Goal: Task Accomplishment & Management: Manage account settings

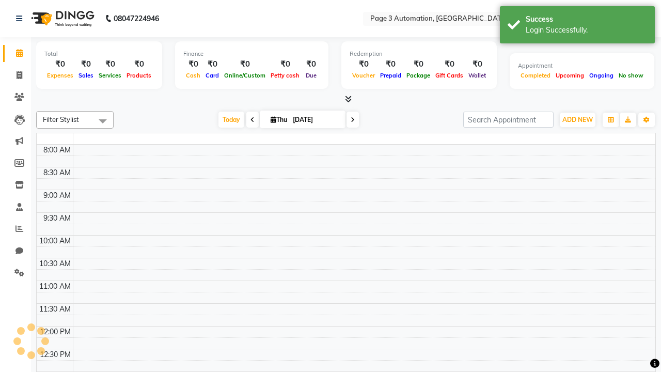
select select "en"
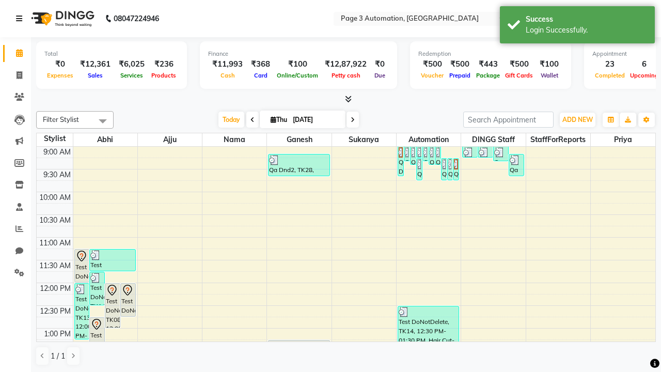
click at [21, 19] on icon at bounding box center [19, 18] width 6 height 7
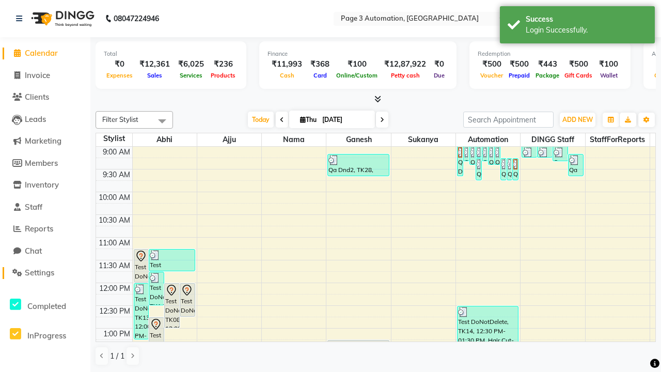
click at [45, 273] on span "Settings" at bounding box center [39, 272] width 29 height 10
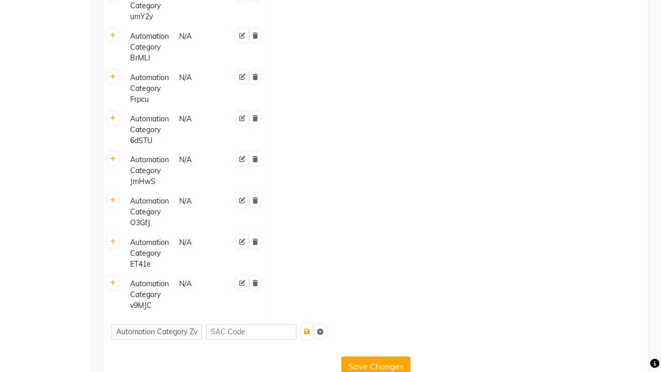
scroll to position [0, 9]
type input "Automation Category ZvHzW"
click at [310, 328] on icon "submit" at bounding box center [307, 331] width 6 height 6
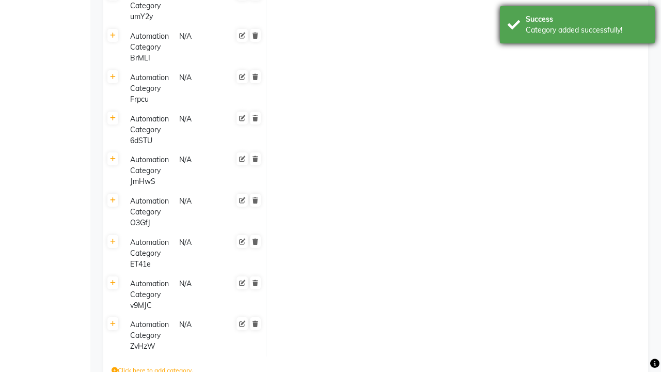
click at [577, 26] on div "Category added successfully!" at bounding box center [586, 30] width 121 height 11
click at [113, 321] on icon at bounding box center [113, 324] width 6 height 6
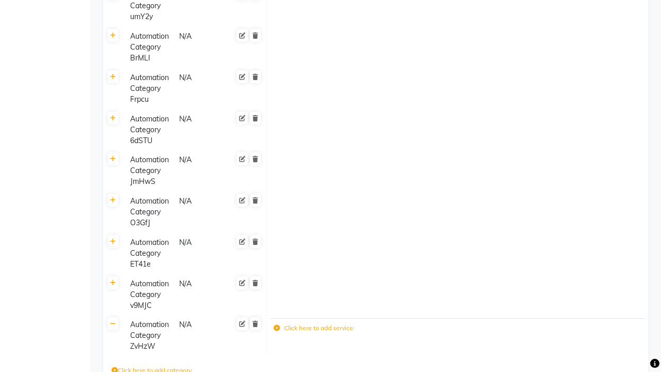
click at [276, 325] on icon at bounding box center [277, 328] width 6 height 6
type input "30"
click at [631, 327] on icon "button" at bounding box center [631, 330] width 6 height 6
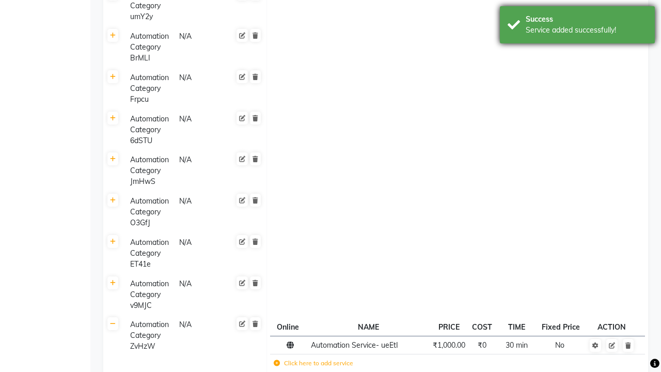
click at [577, 26] on div "Service added successfully!" at bounding box center [586, 30] width 121 height 11
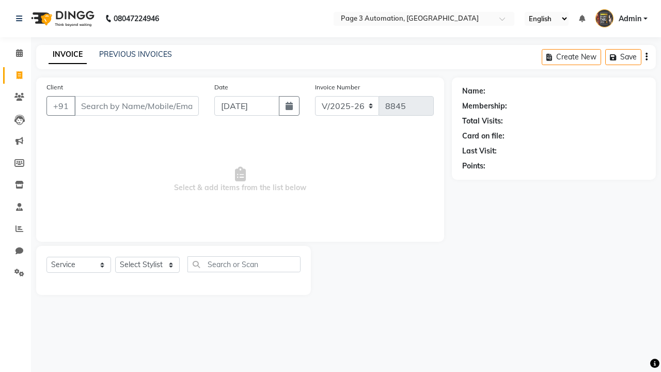
select select "2774"
select select "service"
select select "711"
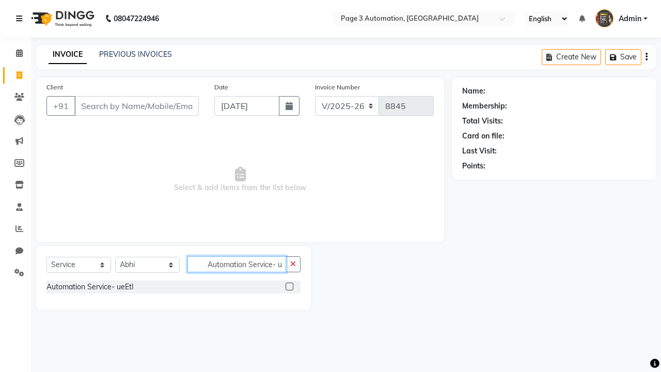
type input "Automation Service- ueEtI"
click at [21, 19] on icon at bounding box center [19, 18] width 6 height 7
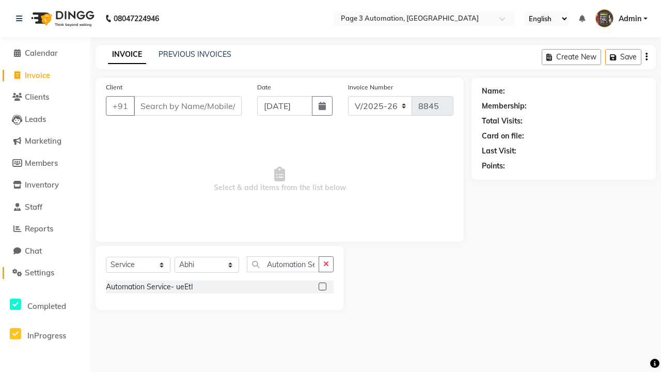
click at [45, 273] on span "Settings" at bounding box center [39, 272] width 29 height 10
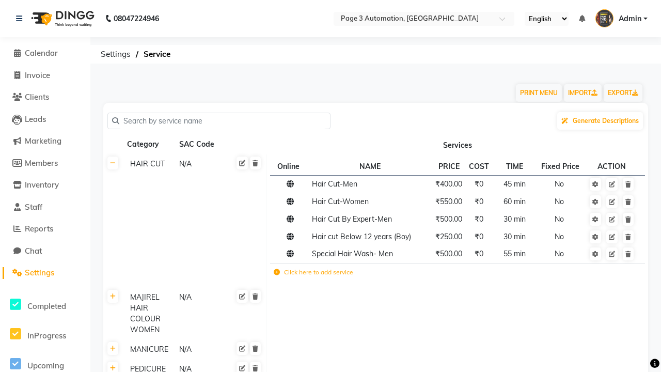
scroll to position [4963, 0]
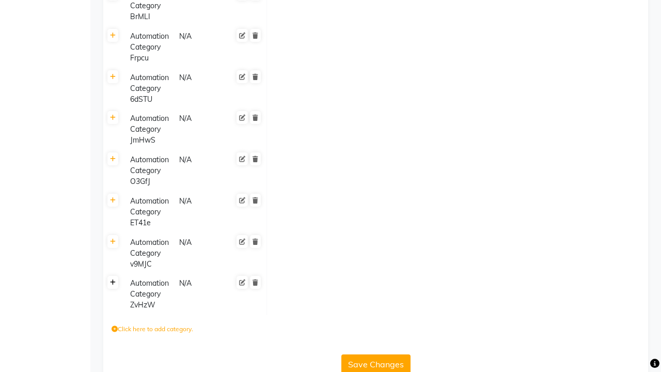
click at [113, 279] on icon at bounding box center [113, 282] width 6 height 6
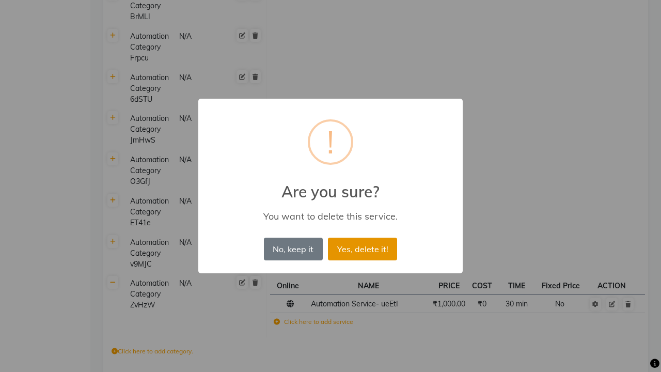
click at [362, 248] on button "Yes, delete it!" at bounding box center [362, 248] width 69 height 23
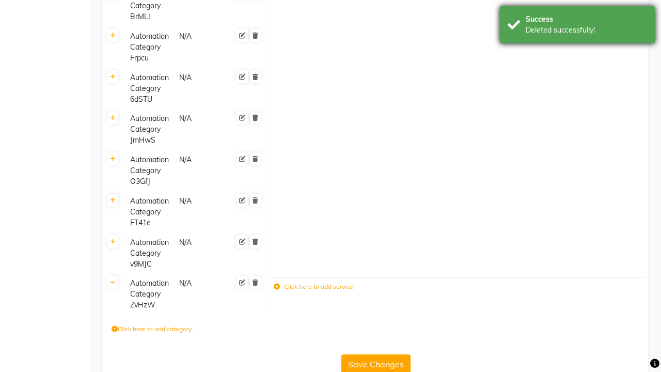
click at [577, 26] on div "Deleted successfully!" at bounding box center [586, 30] width 121 height 11
click at [255, 279] on icon at bounding box center [255, 282] width 6 height 6
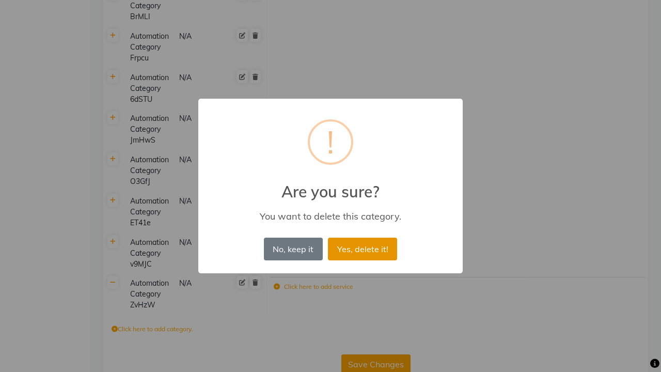
click at [362, 248] on button "Yes, delete it!" at bounding box center [362, 248] width 69 height 23
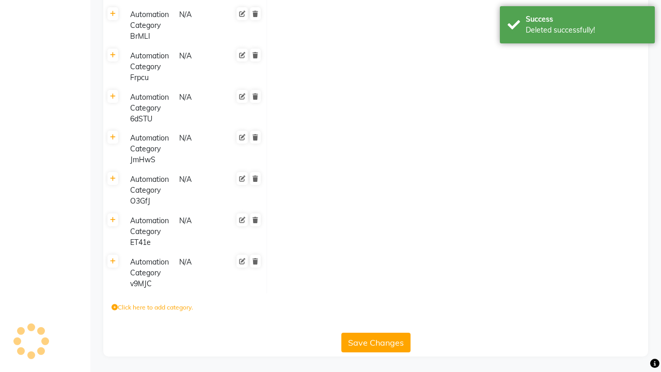
scroll to position [4922, 0]
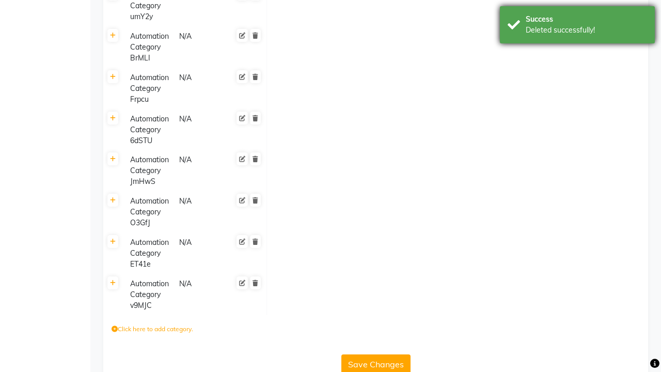
click at [577, 26] on div "Deleted successfully!" at bounding box center [586, 30] width 121 height 11
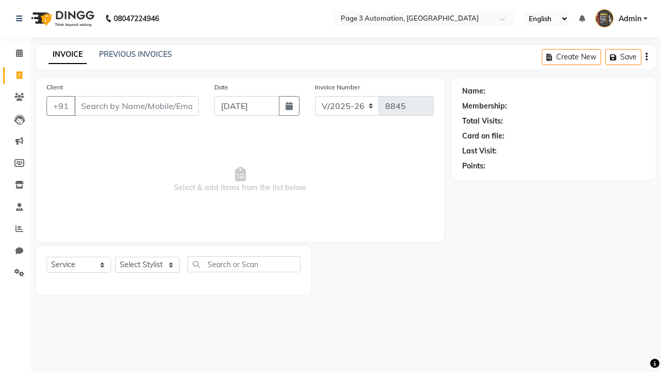
select select "2774"
select select "service"
select select "711"
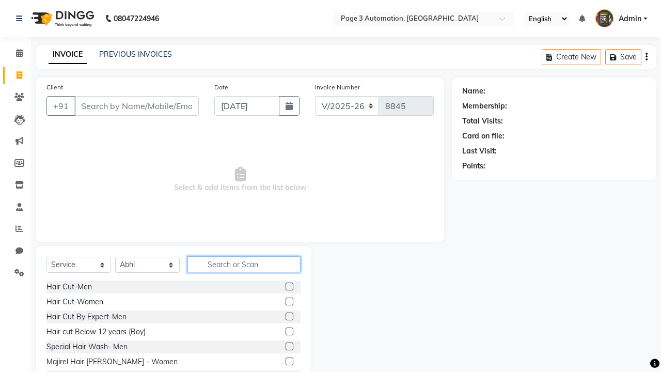
type input "Automation Service- ueEtI"
